Goal: Navigation & Orientation: Find specific page/section

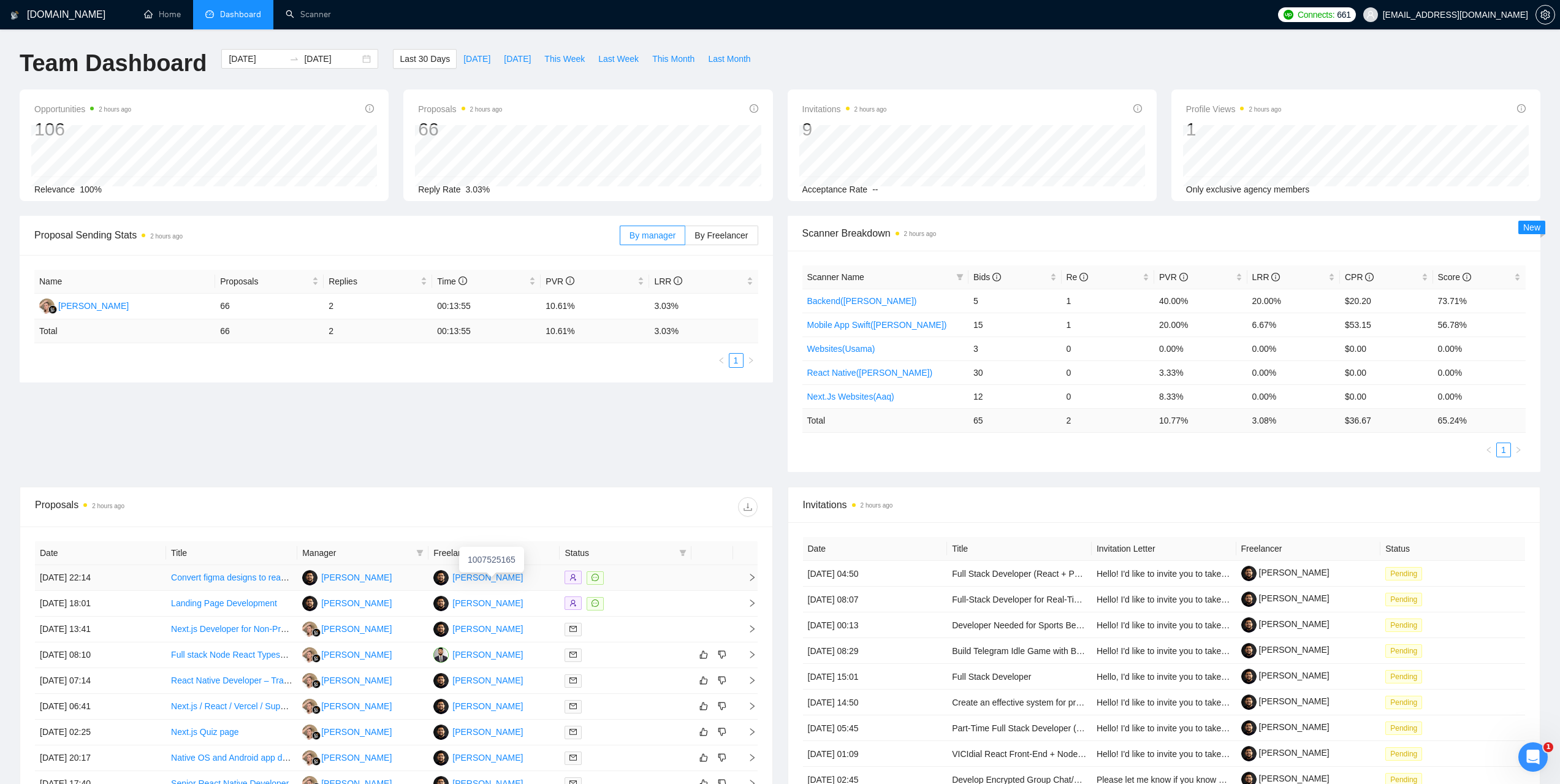
click at [474, 575] on div "[PERSON_NAME]" at bounding box center [487, 578] width 70 height 14
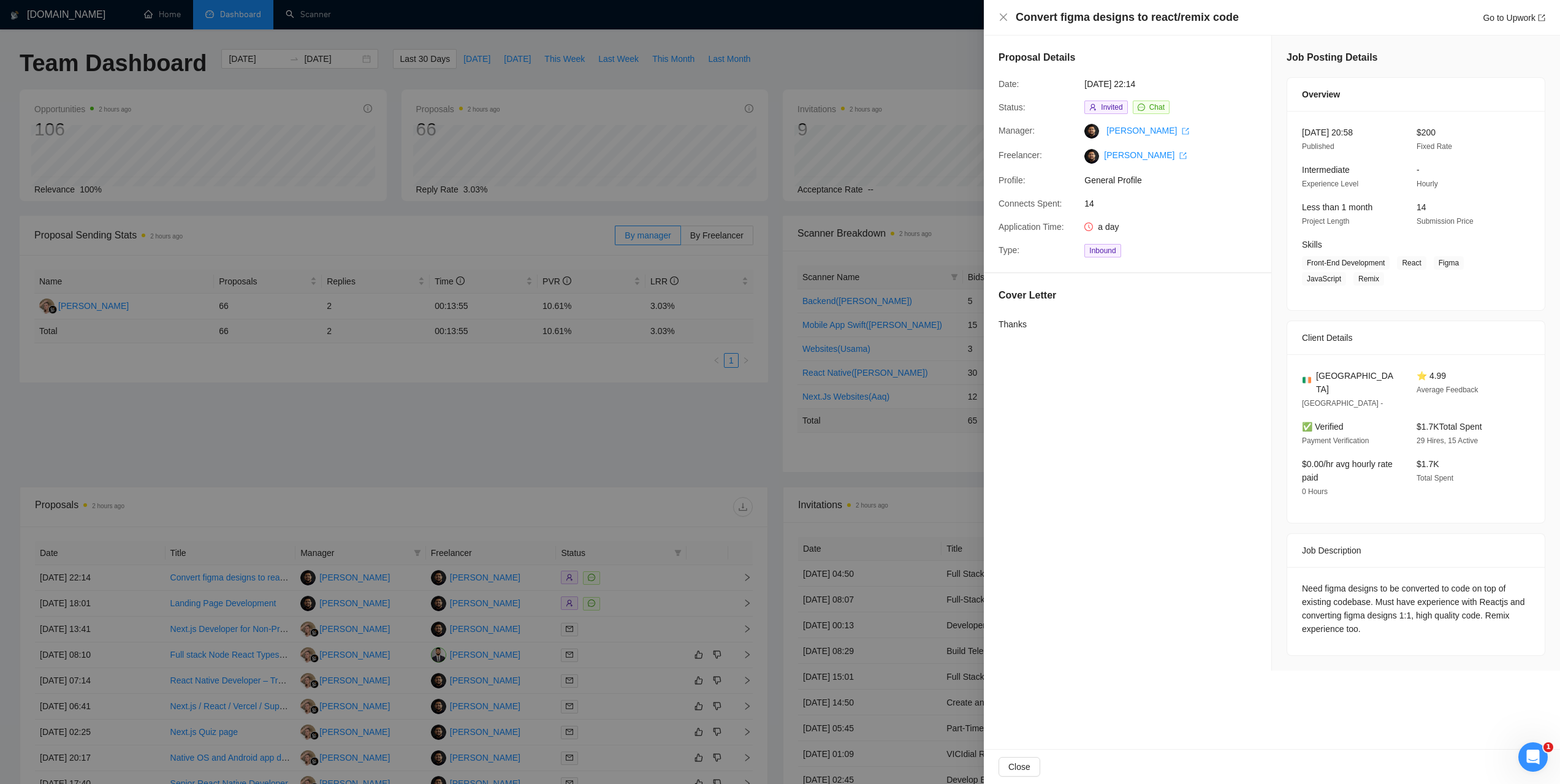
click at [832, 59] on div at bounding box center [780, 392] width 1560 height 784
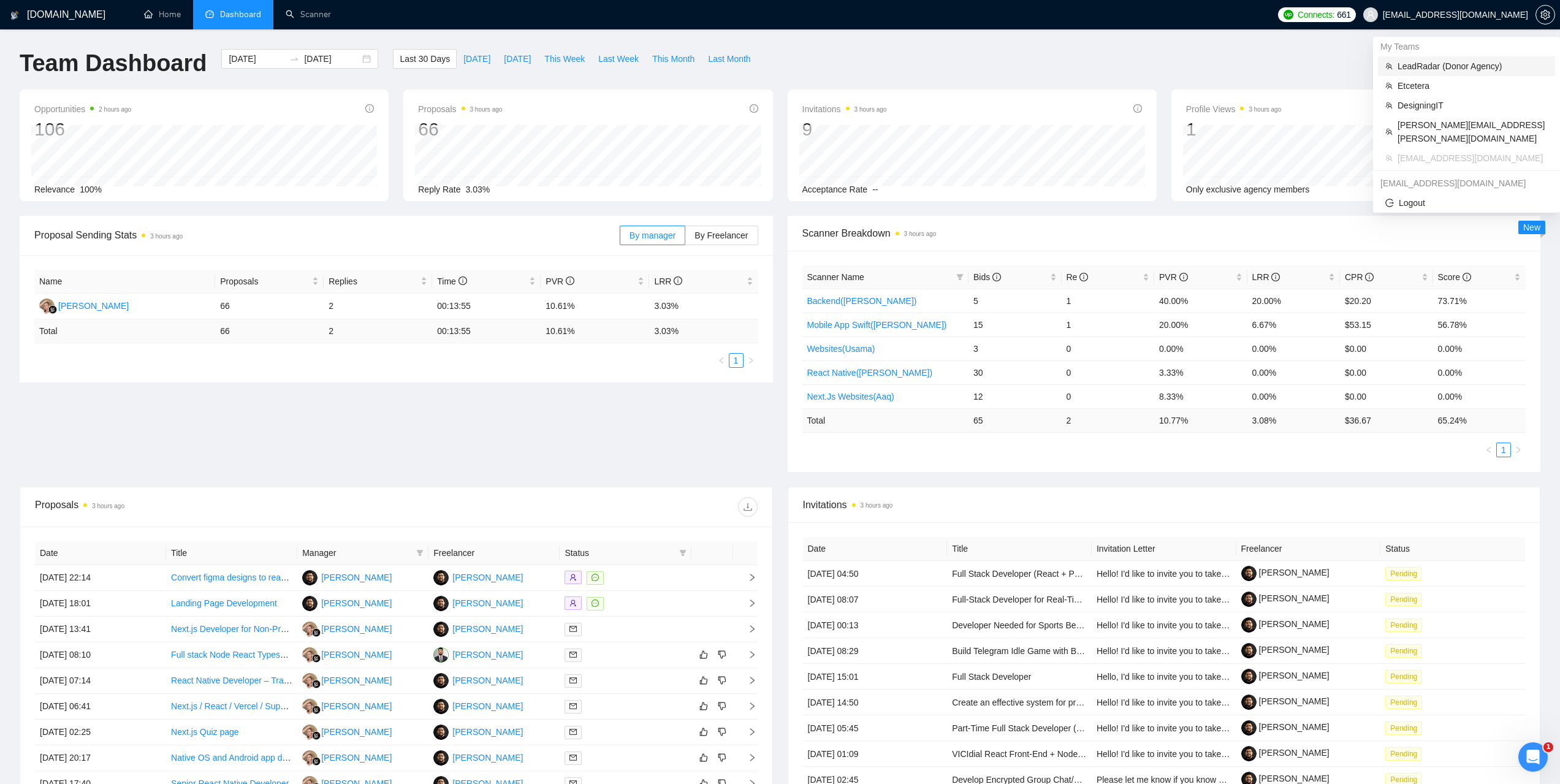
click at [1435, 63] on span "LeadRadar (Donor Agency)" at bounding box center [1473, 66] width 150 height 14
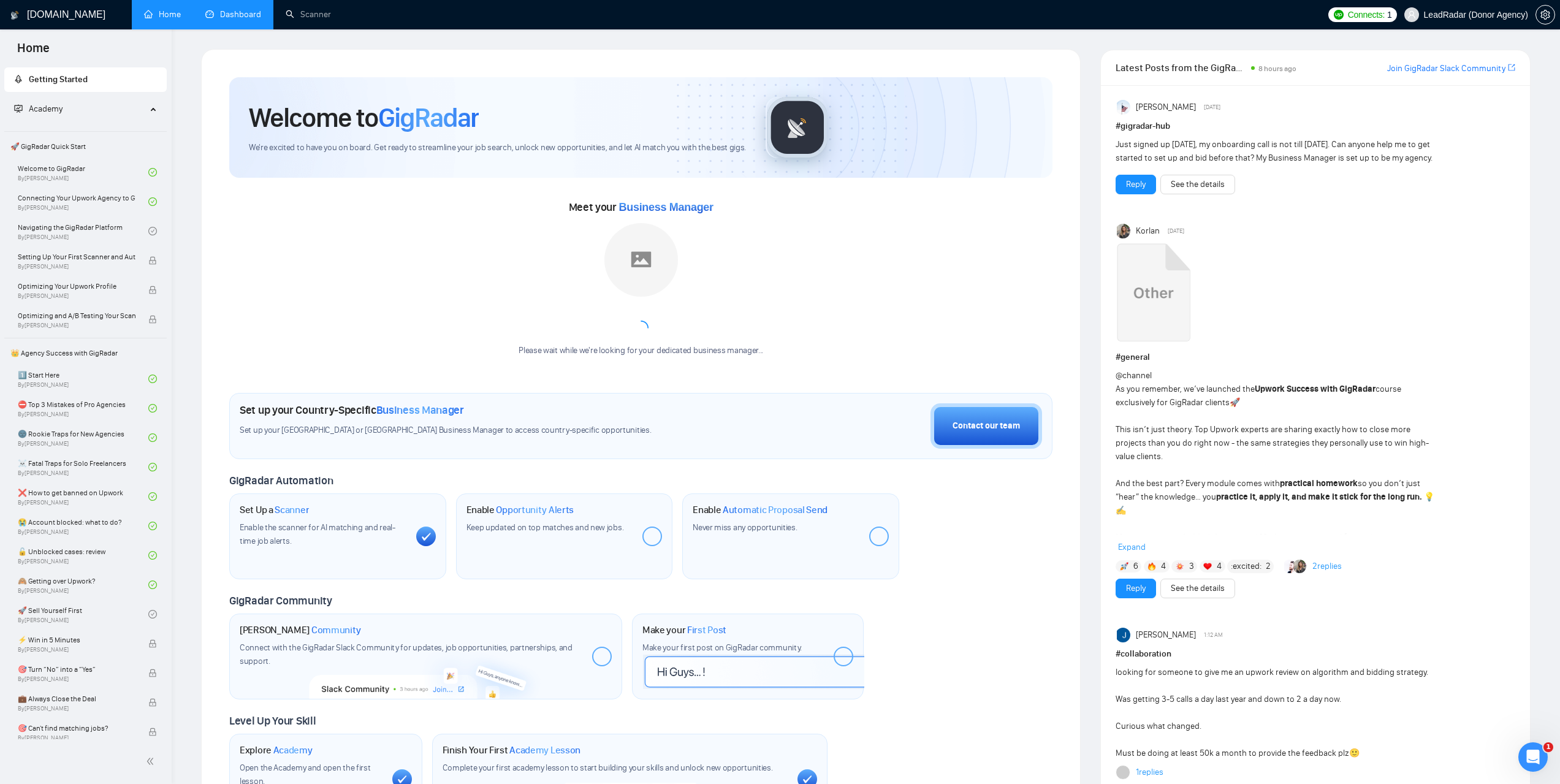
click at [252, 19] on link "Dashboard" at bounding box center [233, 14] width 56 height 10
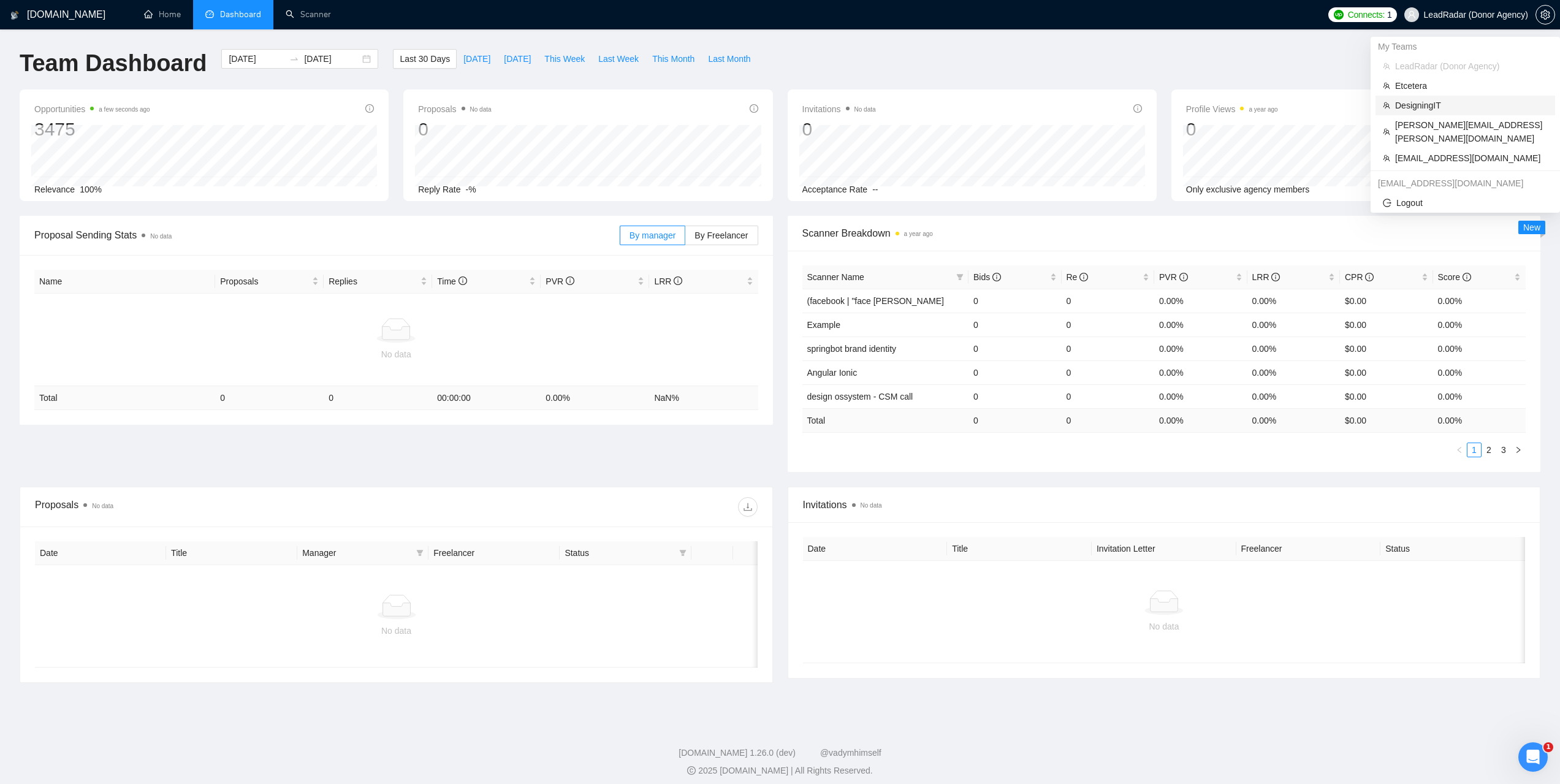
click at [1415, 105] on span "DesigningIT" at bounding box center [1472, 105] width 153 height 14
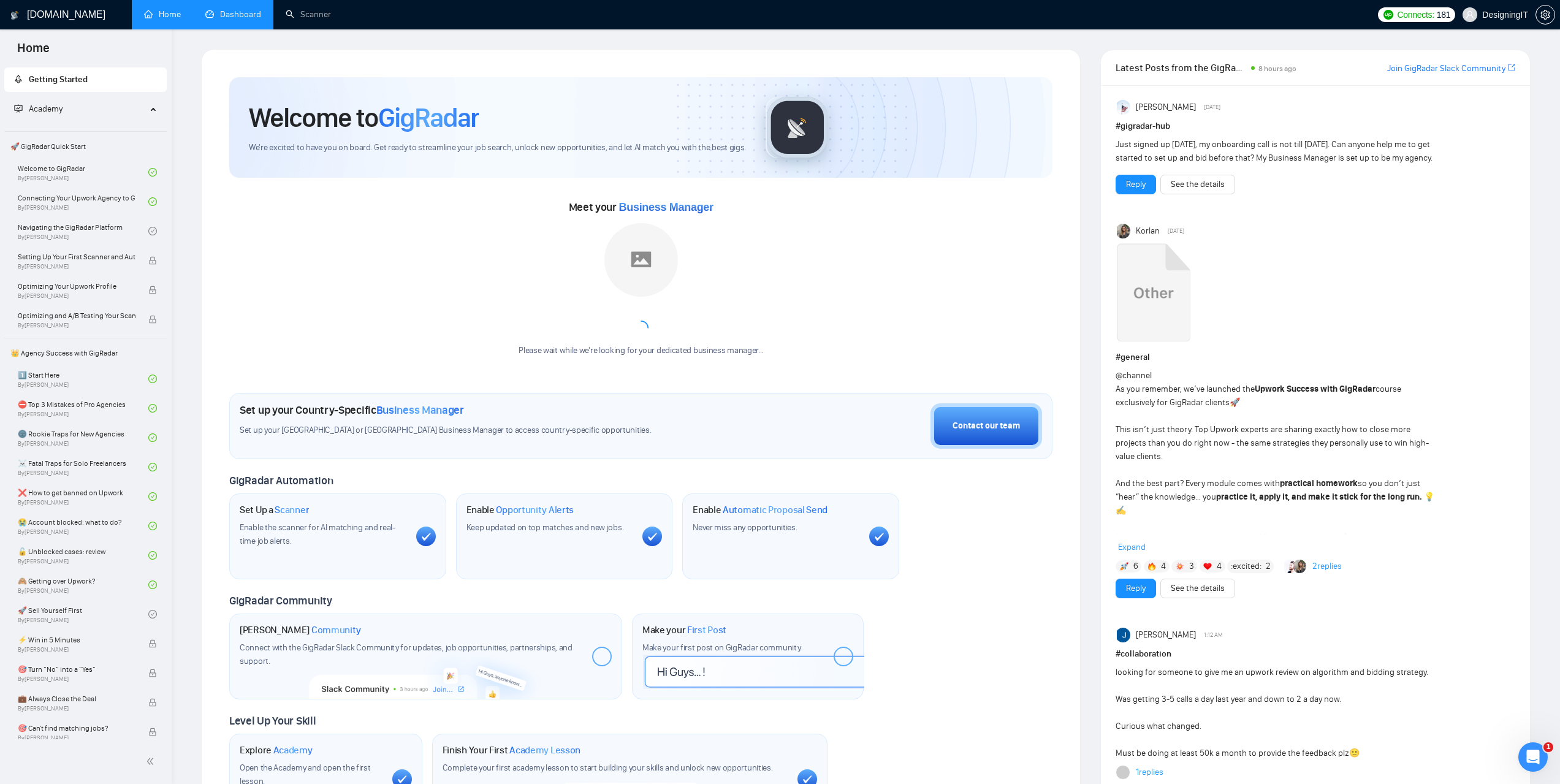
drag, startPoint x: 238, startPoint y: 22, endPoint x: 246, endPoint y: 23, distance: 8.1
click at [238, 19] on link "Dashboard" at bounding box center [233, 14] width 56 height 10
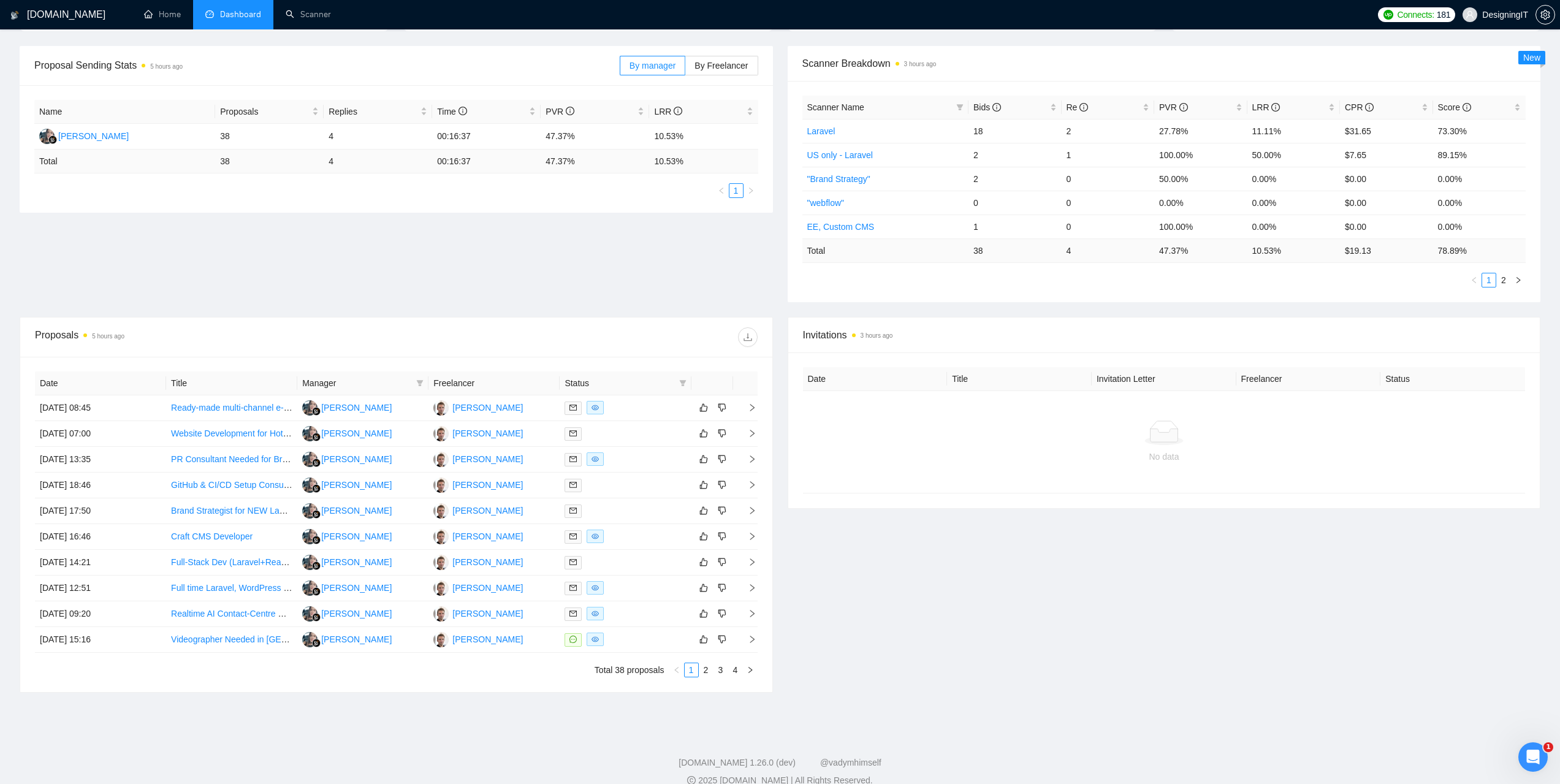
scroll to position [188, 0]
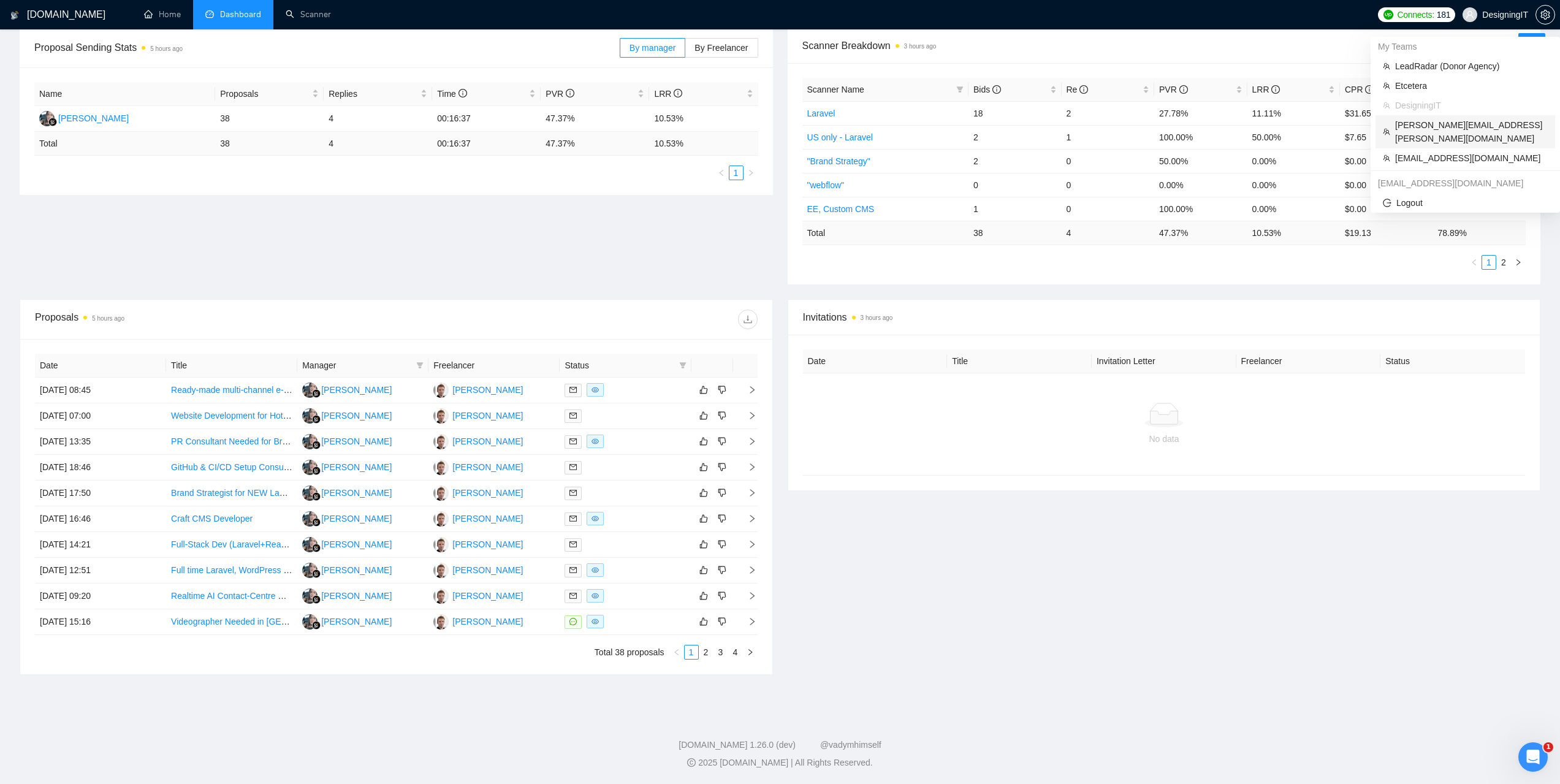
click at [1424, 127] on span "[PERSON_NAME][EMAIL_ADDRESS][PERSON_NAME][DOMAIN_NAME]" at bounding box center [1472, 131] width 153 height 27
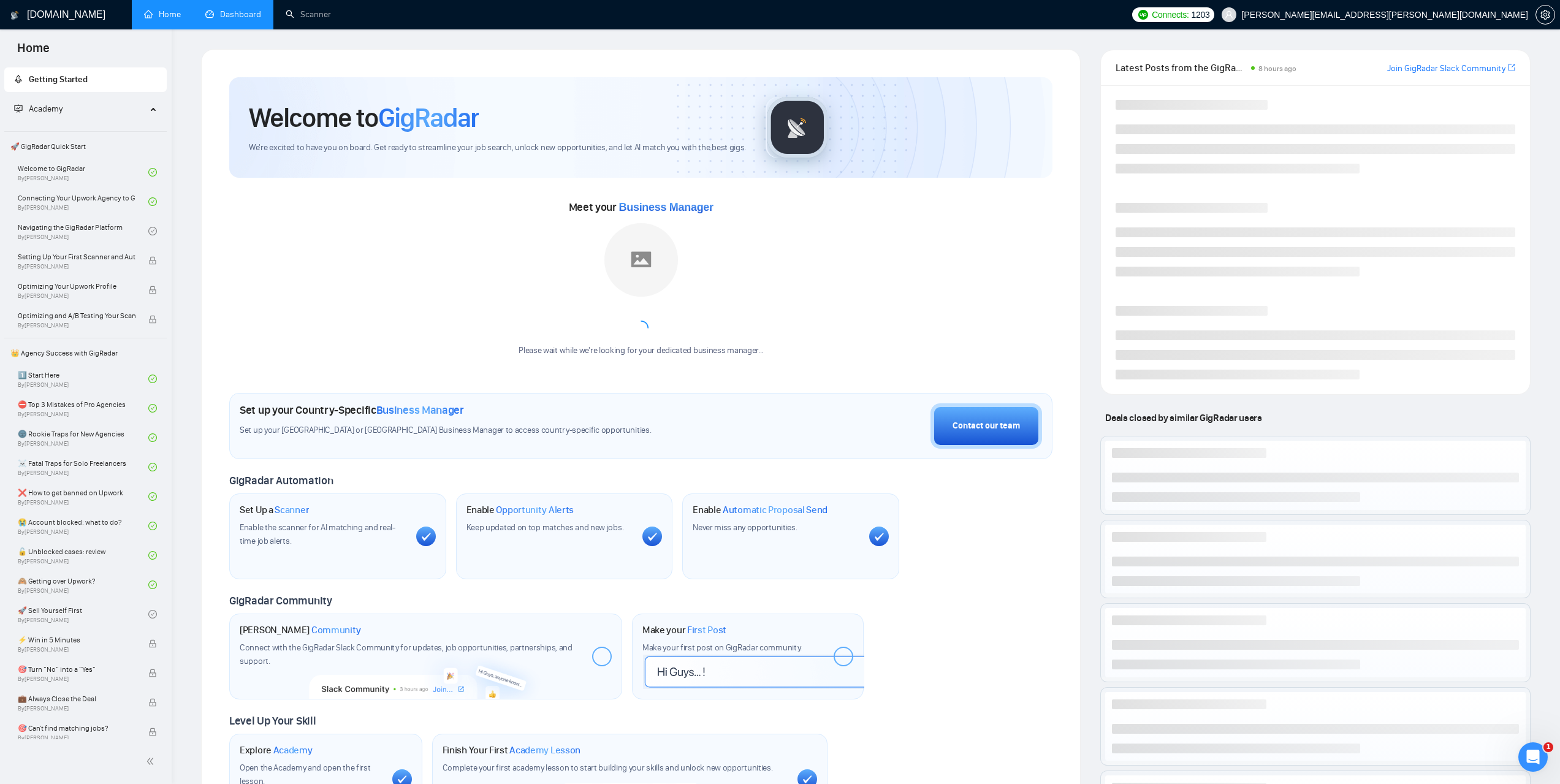
click at [246, 14] on link "Dashboard" at bounding box center [233, 14] width 56 height 10
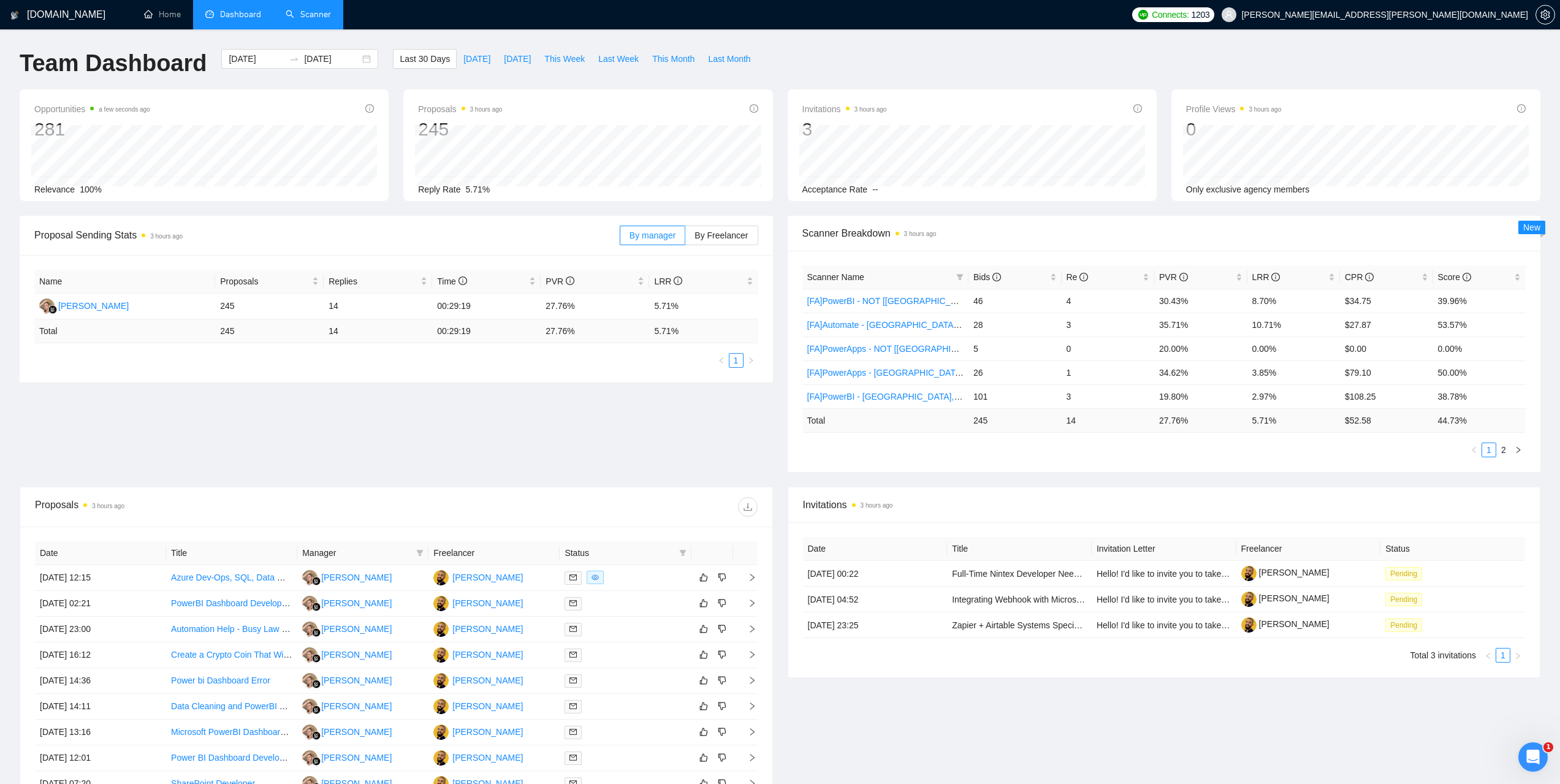
click at [301, 19] on link "Scanner" at bounding box center [308, 14] width 45 height 10
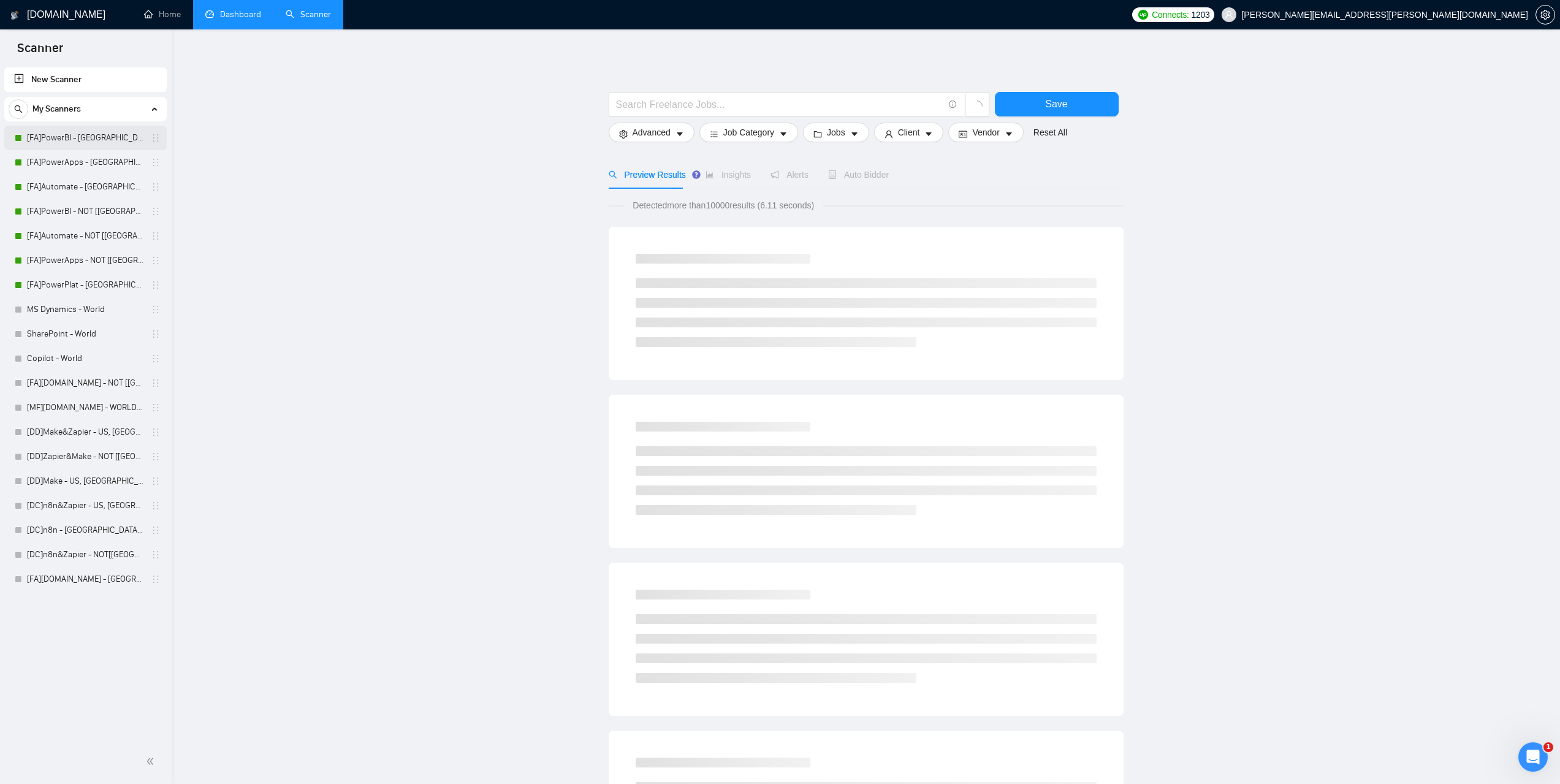
click at [77, 142] on link "[FA]PowerBI - [GEOGRAPHIC_DATA], [GEOGRAPHIC_DATA], [GEOGRAPHIC_DATA]" at bounding box center [85, 138] width 116 height 25
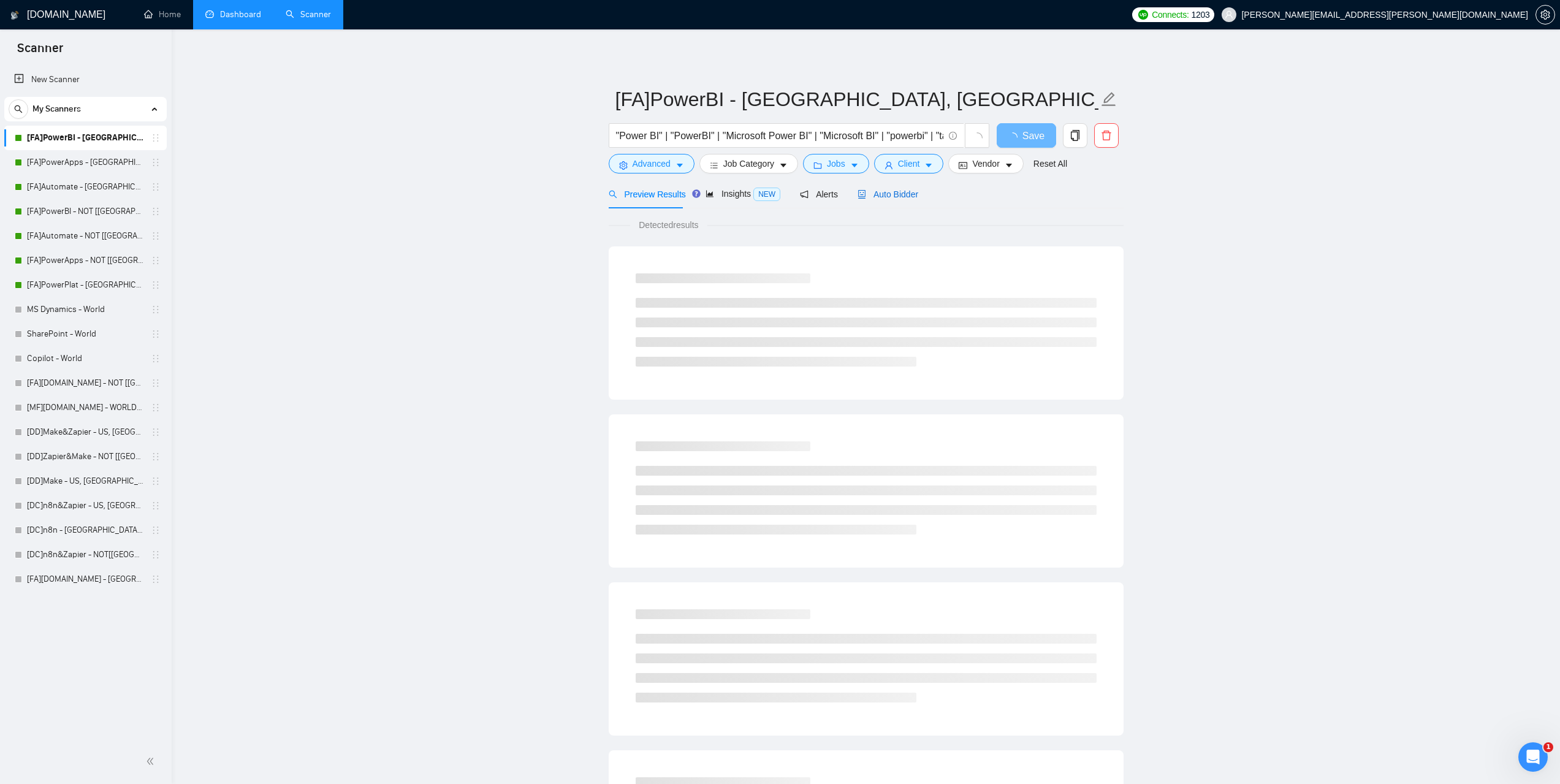
click at [894, 194] on span "Auto Bidder" at bounding box center [888, 194] width 61 height 10
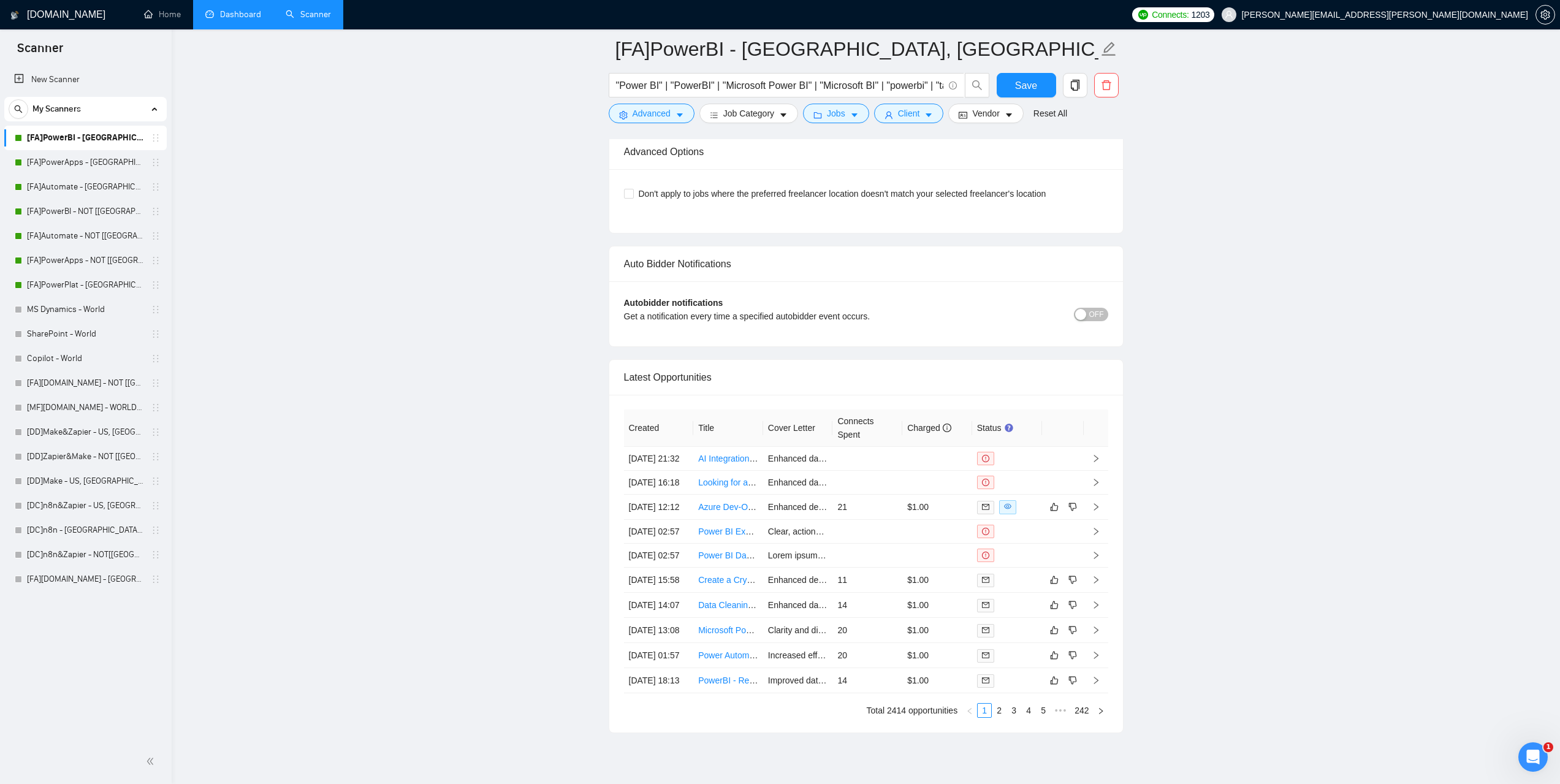
scroll to position [2842, 0]
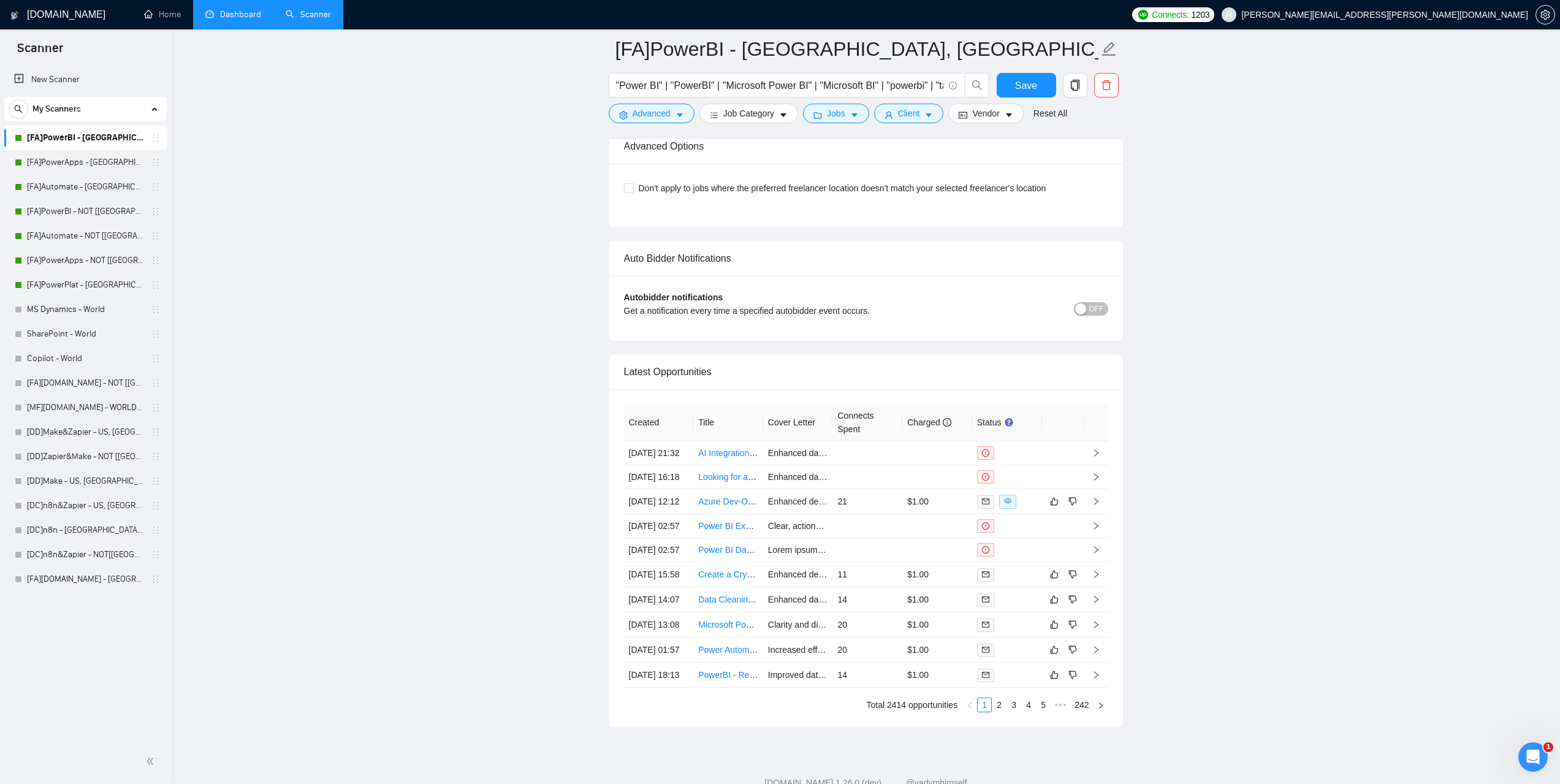
click at [246, 19] on link "Dashboard" at bounding box center [233, 14] width 56 height 10
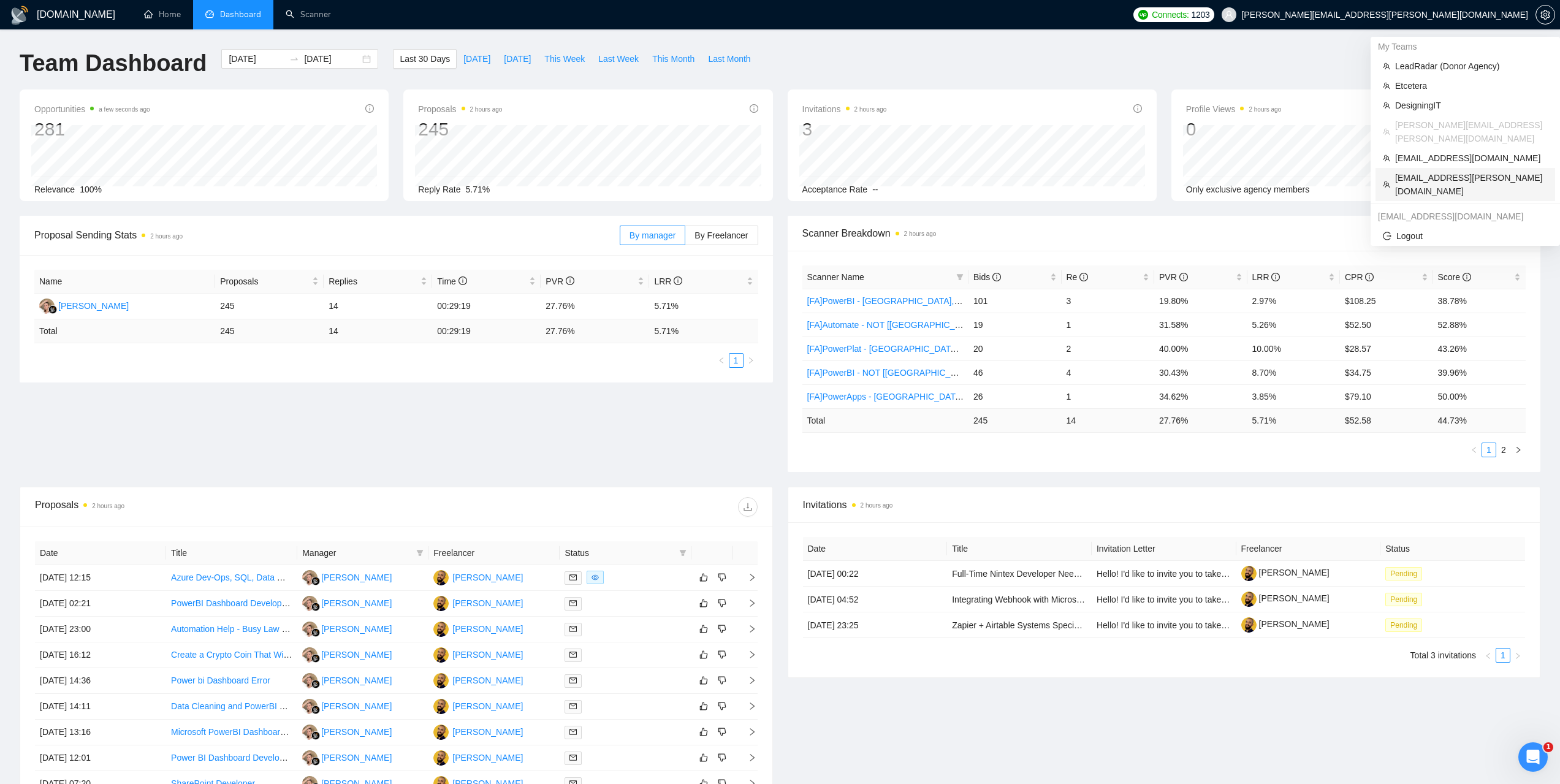
click at [1419, 171] on span "kseniia@brandon-archibald.com" at bounding box center [1472, 184] width 153 height 27
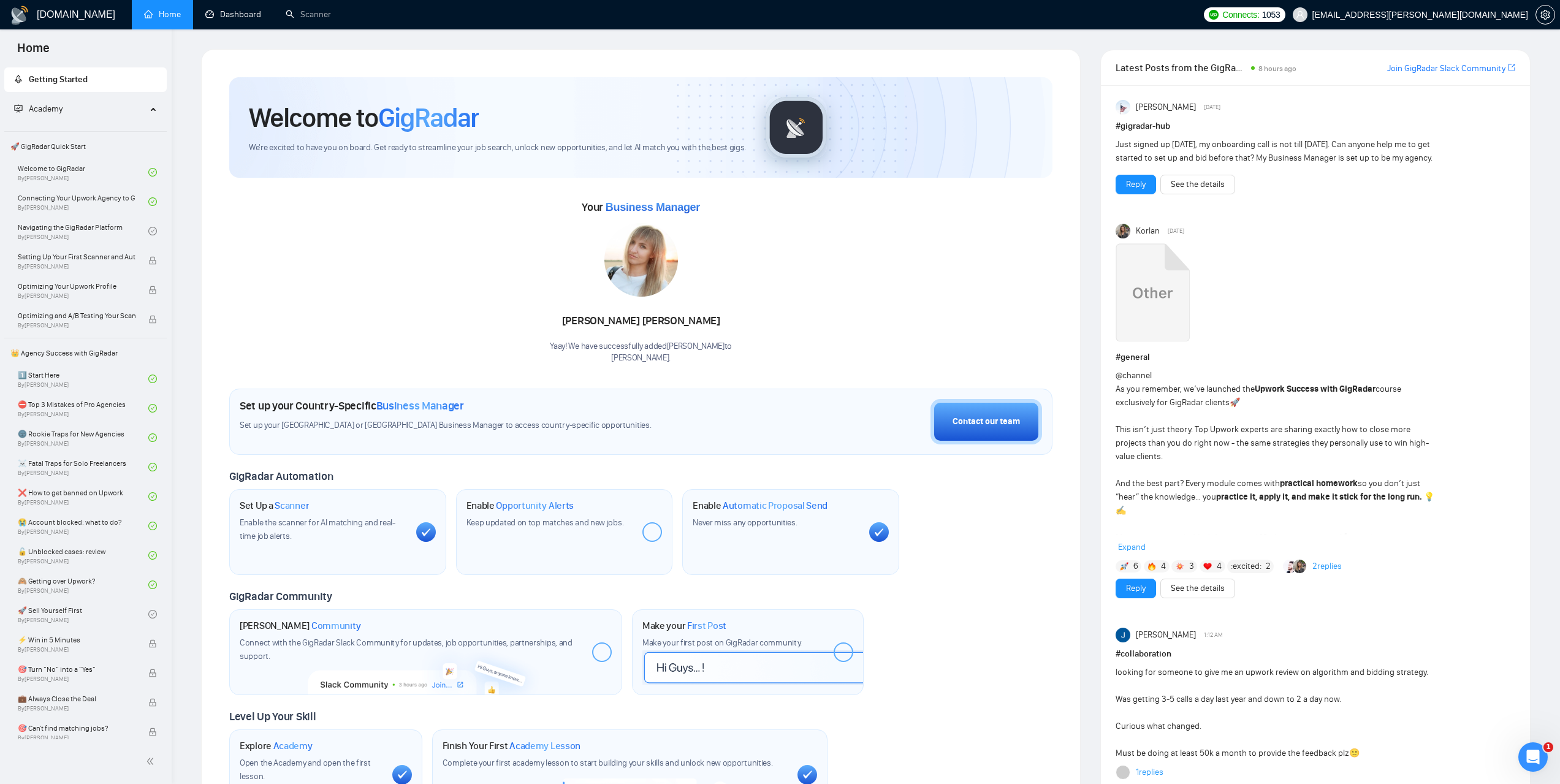
drag, startPoint x: 238, startPoint y: 24, endPoint x: 236, endPoint y: 39, distance: 15.1
click at [238, 19] on link "Dashboard" at bounding box center [233, 14] width 56 height 10
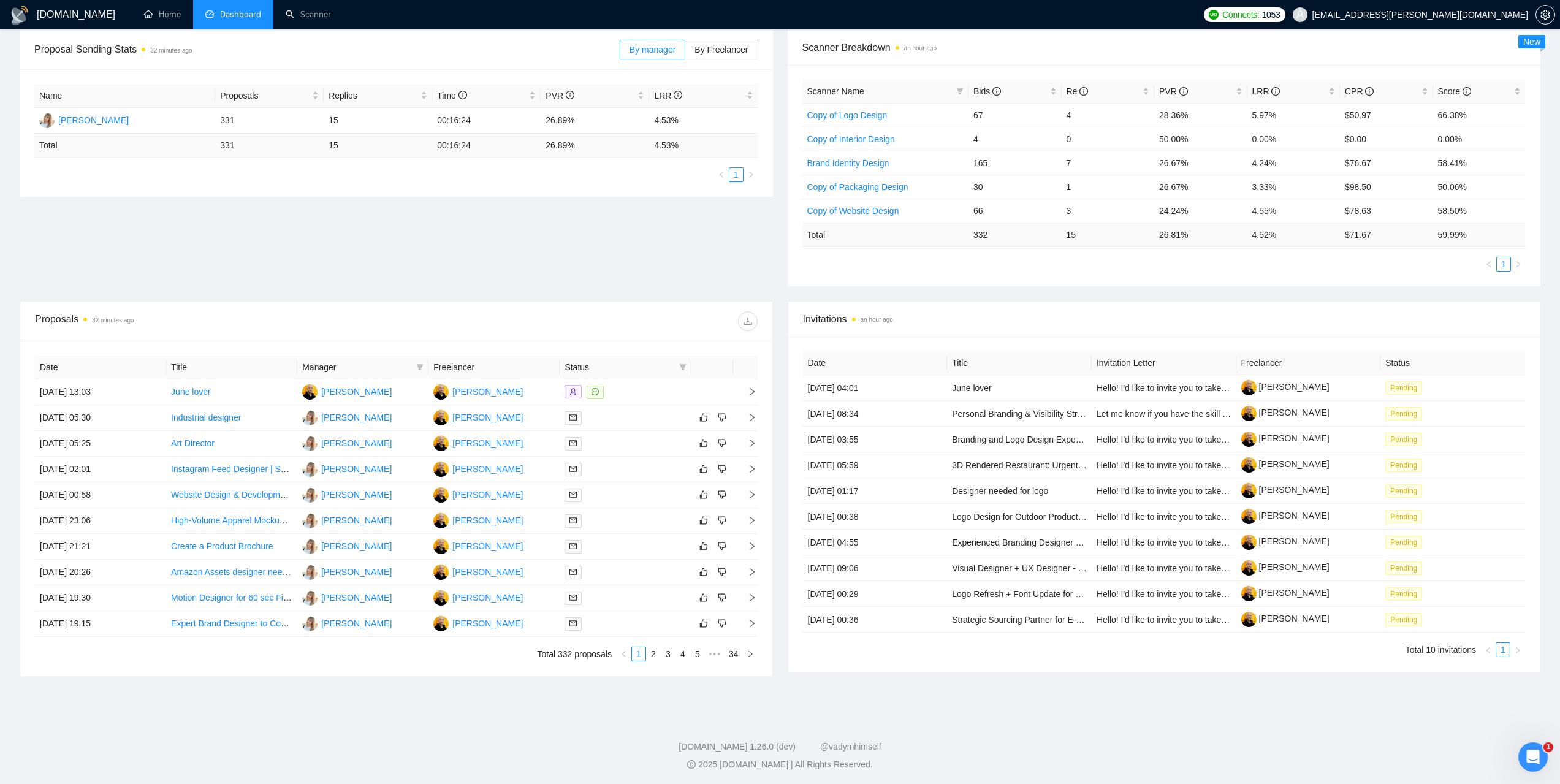
scroll to position [188, 0]
click at [652, 651] on link "2" at bounding box center [654, 653] width 14 height 14
click at [667, 655] on link "3" at bounding box center [668, 653] width 14 height 14
click at [688, 653] on link "4" at bounding box center [683, 653] width 14 height 14
